Goal: Task Accomplishment & Management: Manage account settings

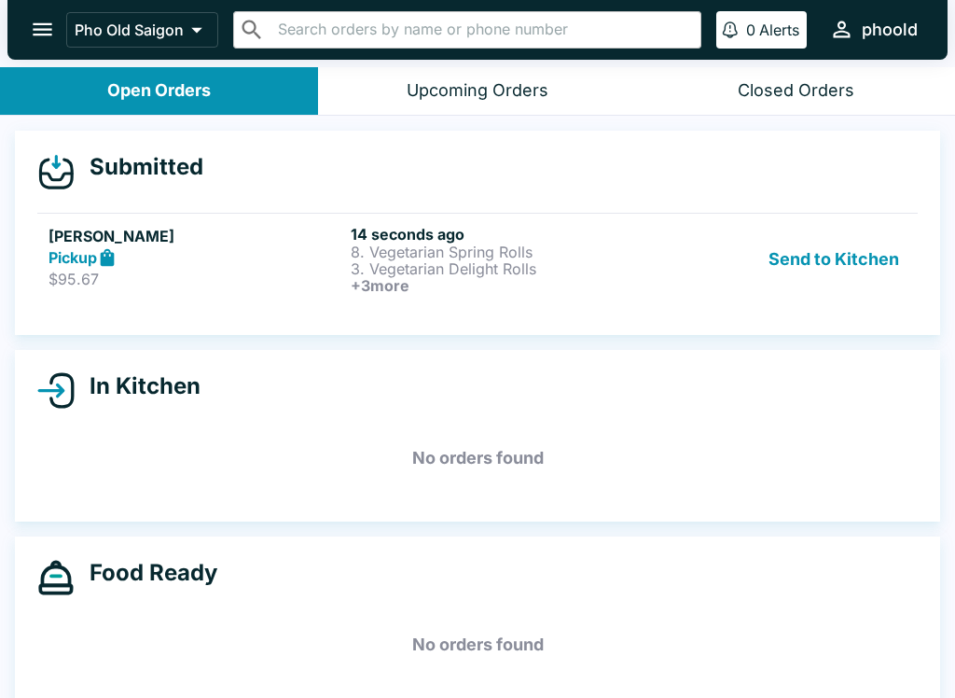
click at [809, 251] on button "Send to Kitchen" at bounding box center [834, 259] width 146 height 69
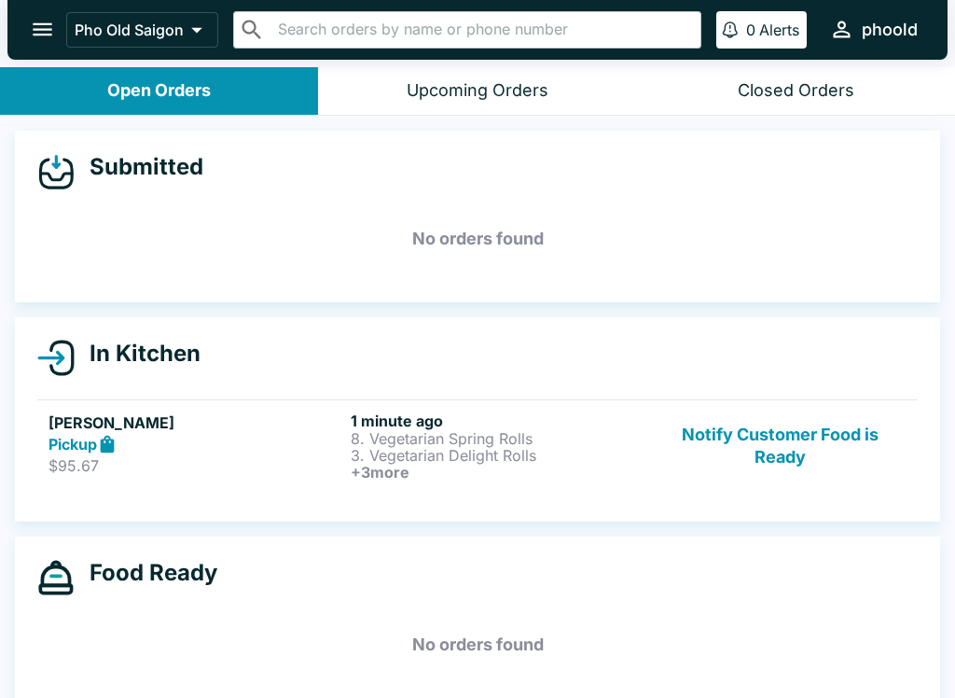
click at [246, 461] on p "$95.67" at bounding box center [196, 465] width 295 height 19
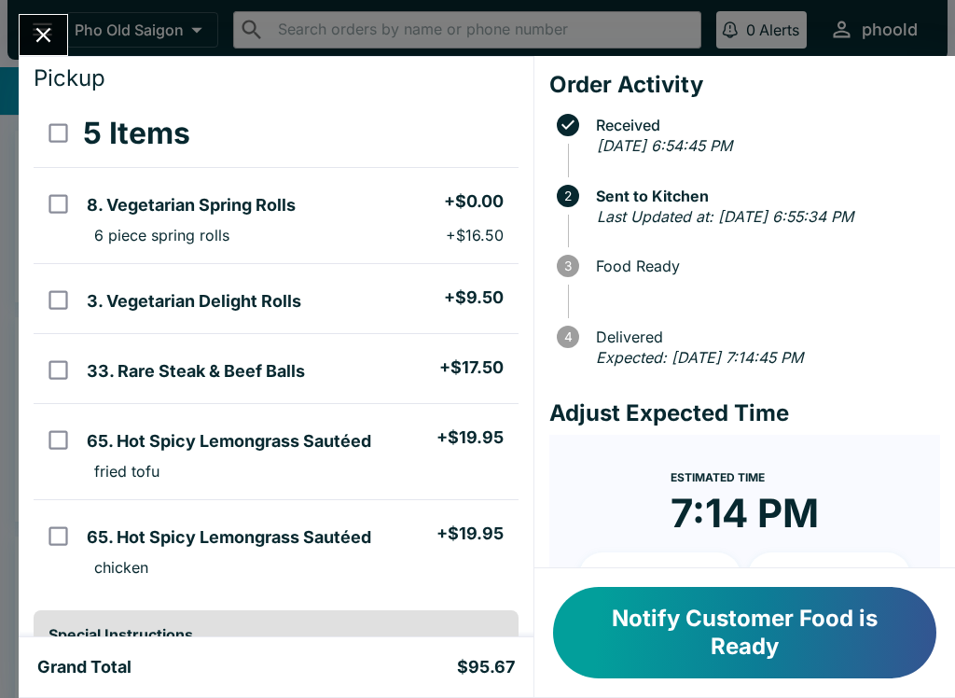
scroll to position [49, 0]
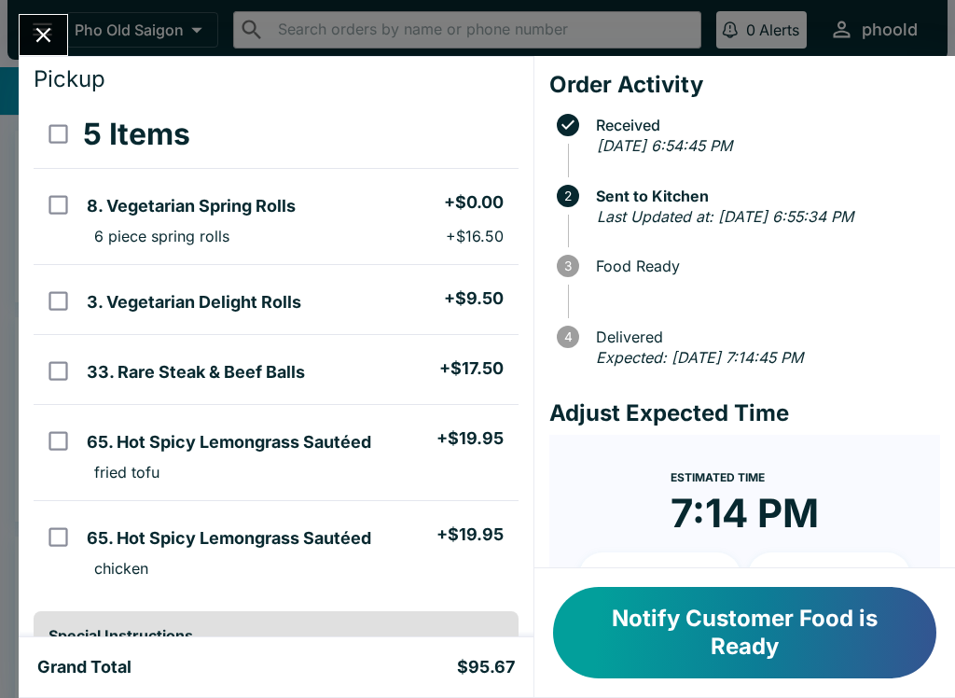
click at [769, 650] on button "Notify Customer Food is Ready" at bounding box center [744, 632] width 383 height 91
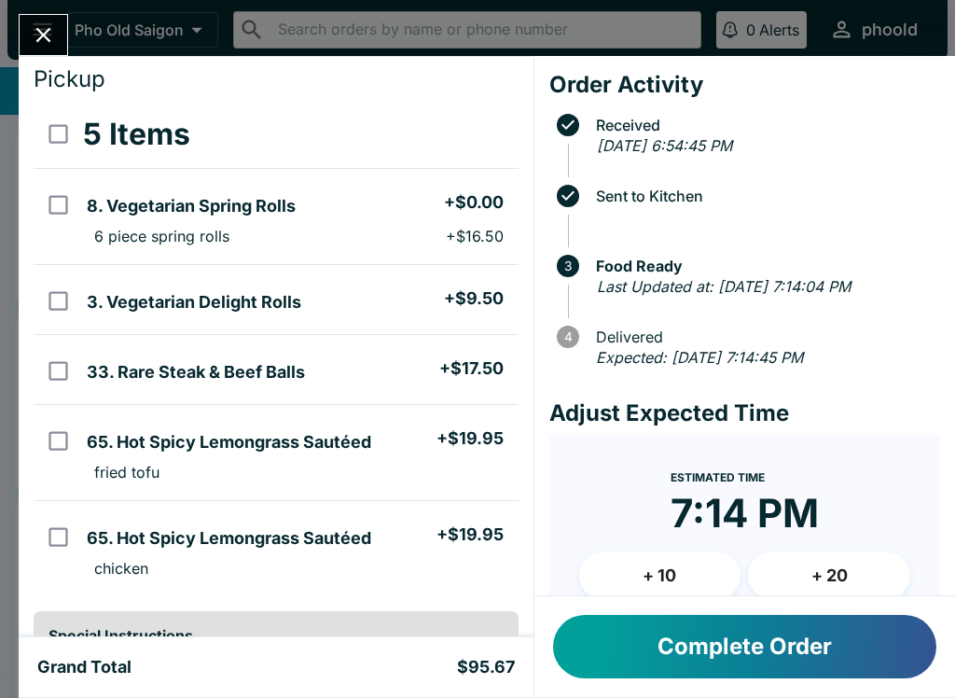
click at [820, 633] on button "Complete Order" at bounding box center [744, 646] width 383 height 63
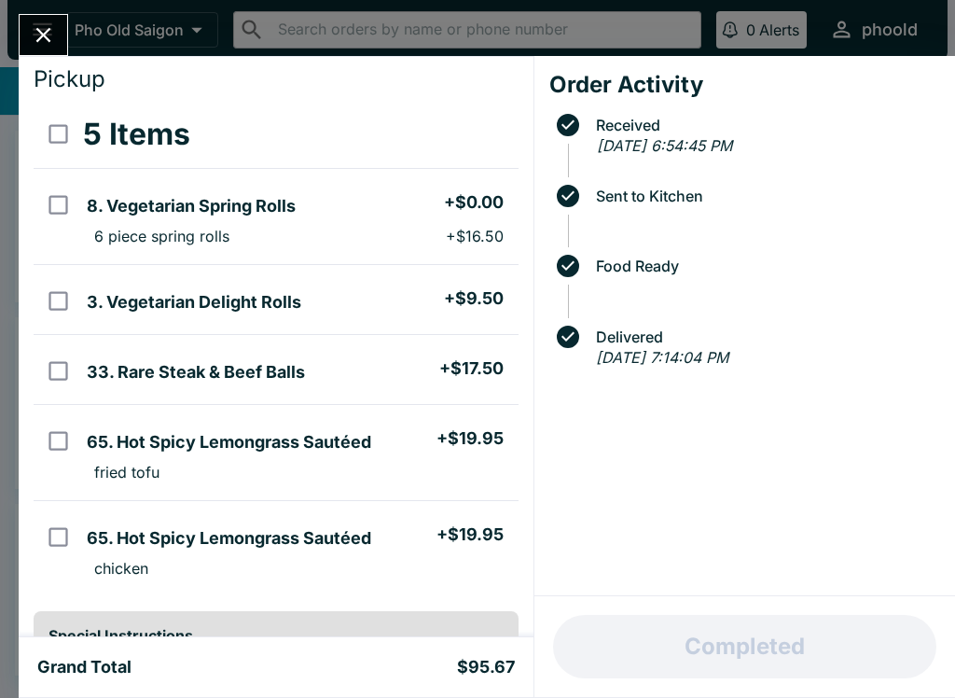
click at [36, 36] on icon "Close" at bounding box center [43, 34] width 25 height 25
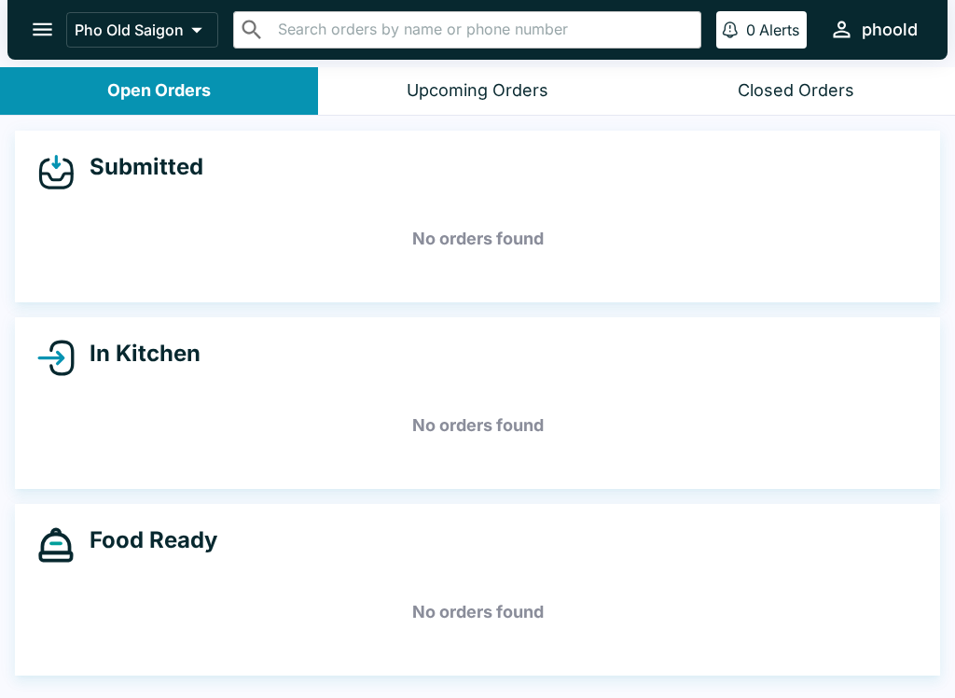
click at [202, 83] on div "Open Orders" at bounding box center [159, 90] width 104 height 21
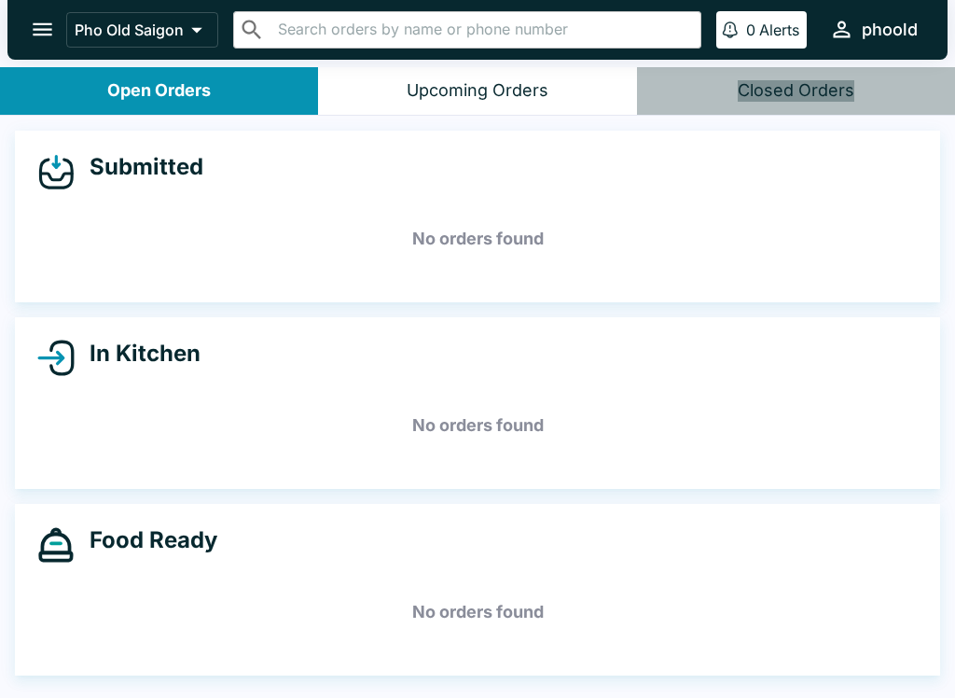
click at [832, 88] on div "Closed Orders" at bounding box center [796, 90] width 117 height 21
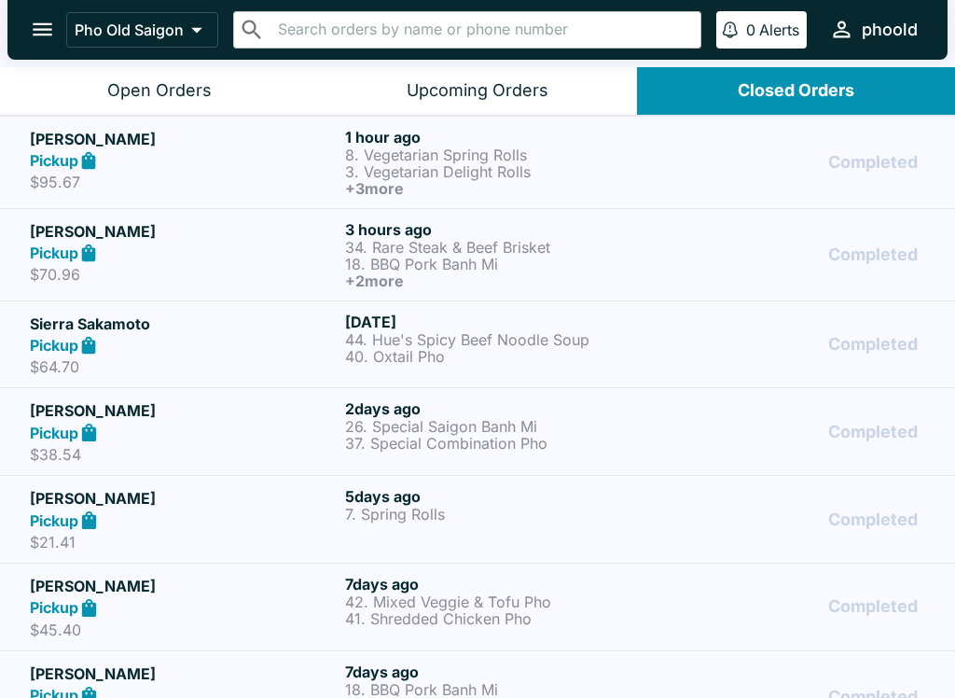
click at [537, 160] on p "8. Vegetarian Spring Rolls" at bounding box center [499, 154] width 308 height 17
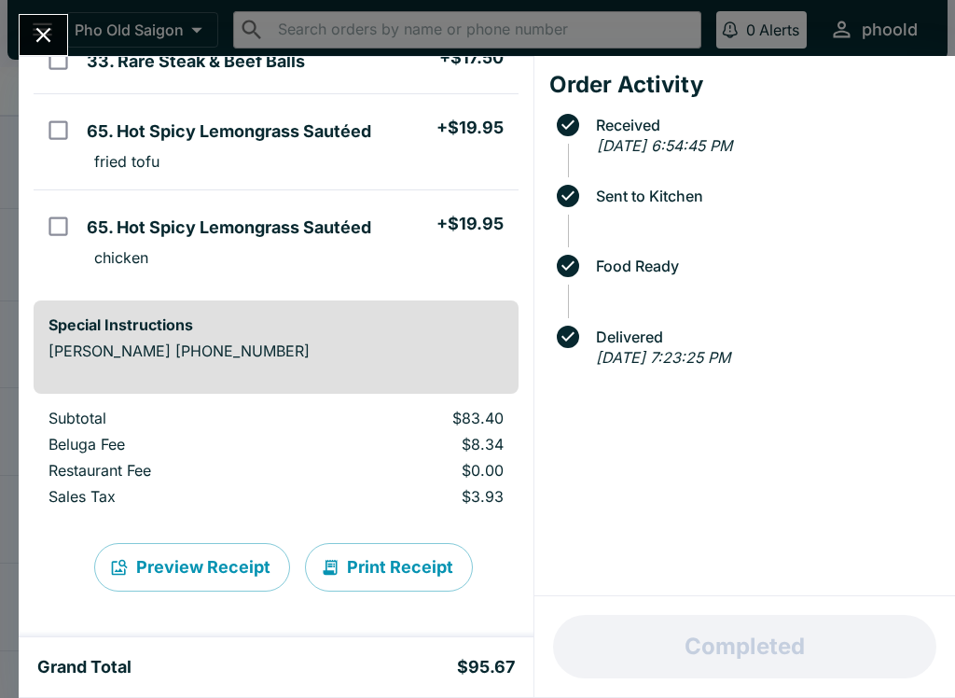
click at [400, 573] on button "Print Receipt" at bounding box center [389, 567] width 168 height 49
click at [43, 40] on icon "Close" at bounding box center [43, 34] width 25 height 25
